Goal: Task Accomplishment & Management: Manage account settings

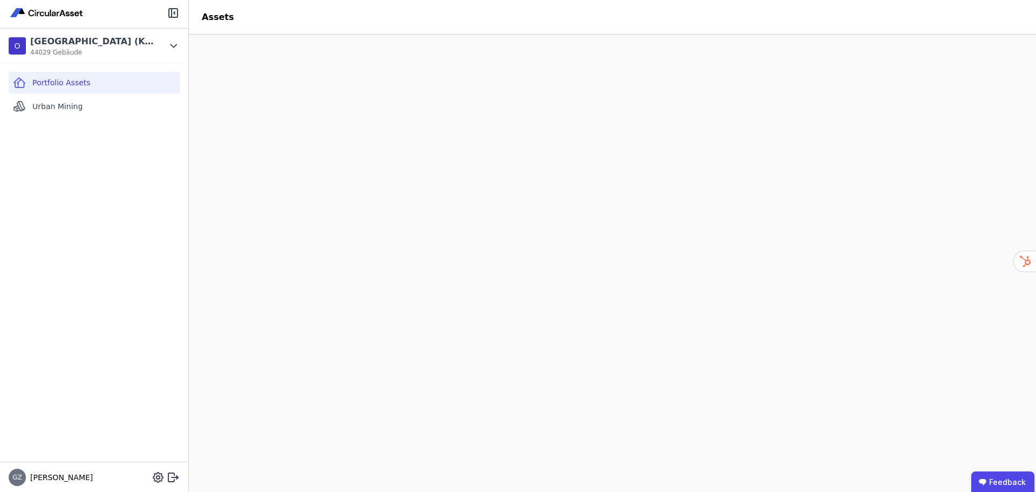
click at [77, 84] on span "Portfolio Assets" at bounding box center [61, 82] width 58 height 11
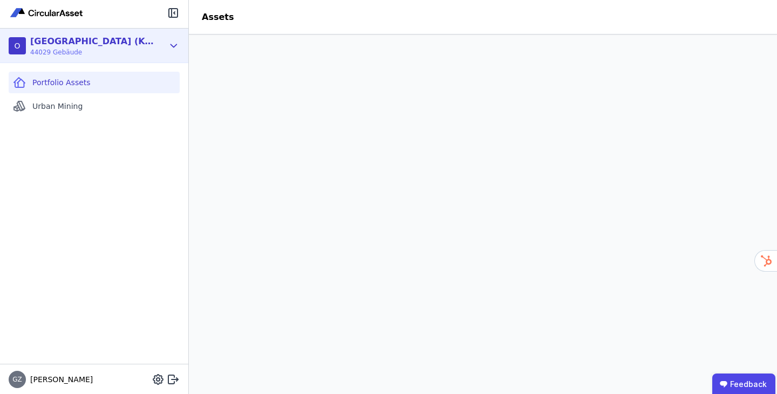
click at [165, 45] on div "O [GEOGRAPHIC_DATA] (Köster) 44029 Gebäude" at bounding box center [94, 46] width 188 height 35
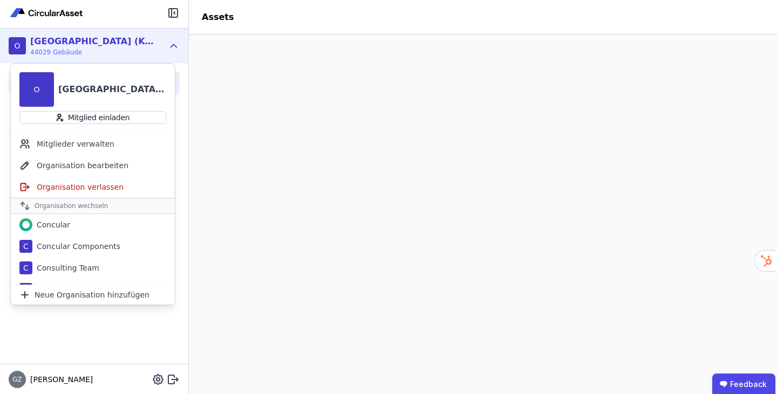
click at [93, 334] on div "Portfolio Assets Urban Mining" at bounding box center [94, 213] width 188 height 301
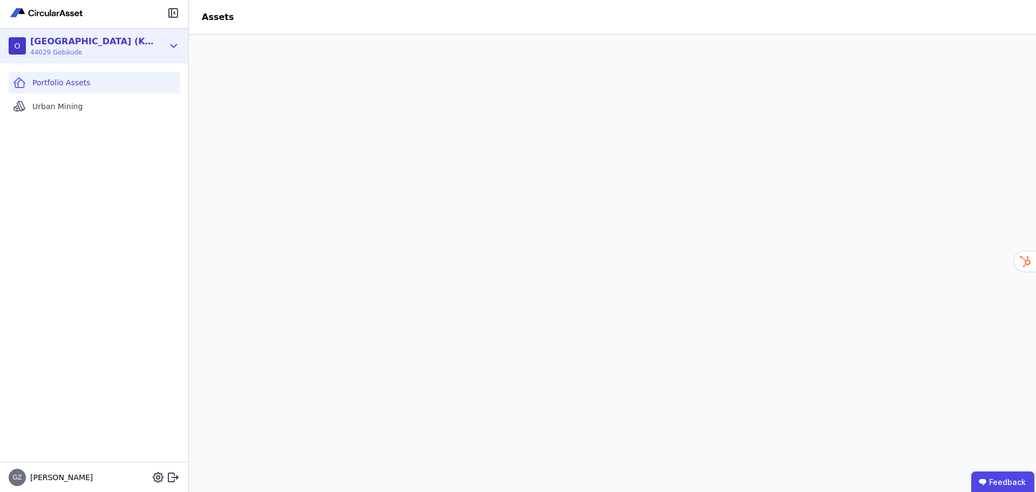
click at [179, 44] on icon at bounding box center [174, 45] width 12 height 13
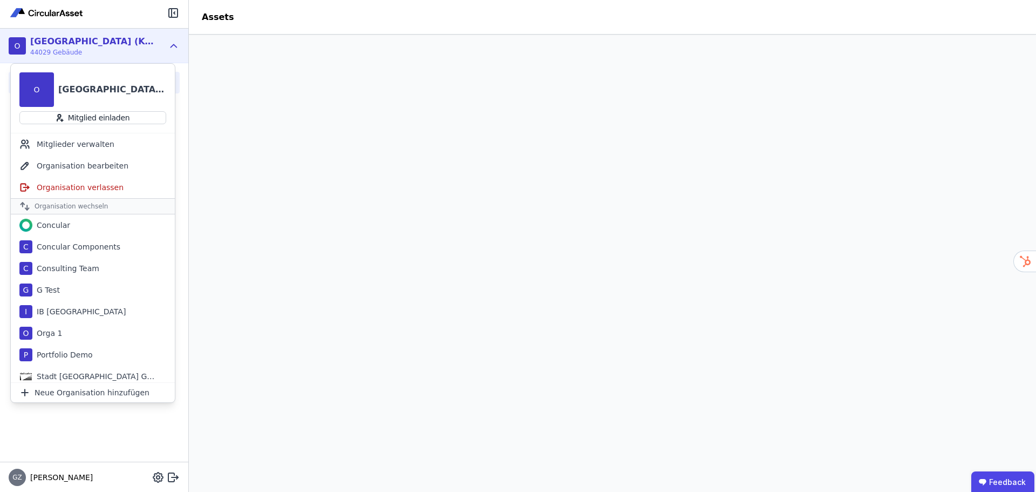
click at [79, 431] on div "Portfolio Assets Urban Mining" at bounding box center [94, 262] width 188 height 398
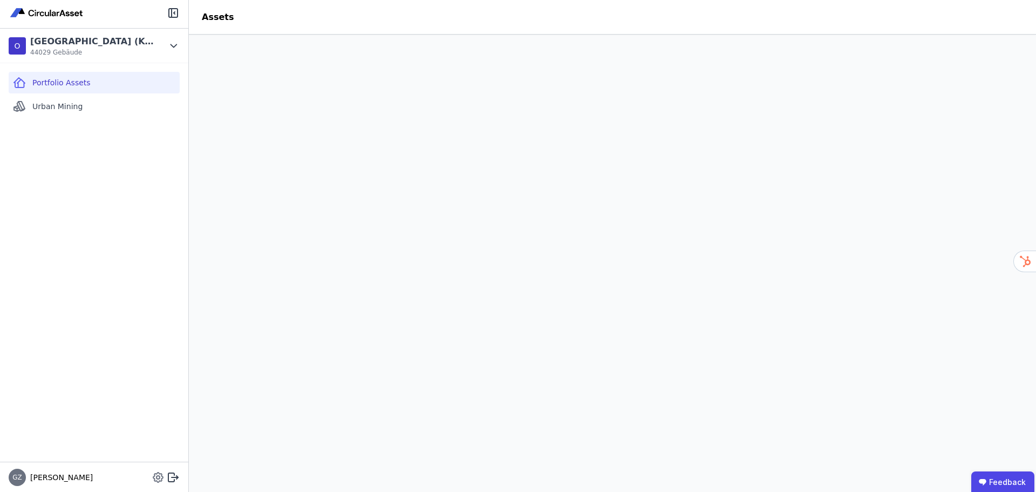
click at [154, 478] on icon at bounding box center [158, 477] width 10 height 10
select select "*"
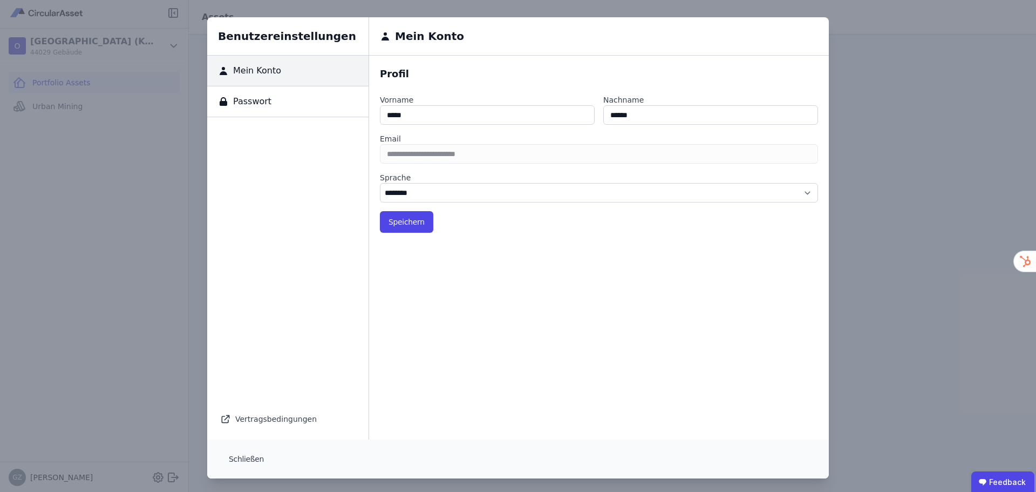
click at [84, 338] on div "Benutzereinstellungen Mein Konto Passwort Vertragsbedingungen Mein Konto Profil…" at bounding box center [518, 247] width 1036 height 495
click at [872, 191] on div "Benutzereinstellungen Mein Konto Passwort Vertragsbedingungen Mein Konto Profil…" at bounding box center [518, 247] width 1036 height 495
click at [228, 460] on button "Schließen" at bounding box center [246, 459] width 52 height 22
